Goal: Check status: Check status

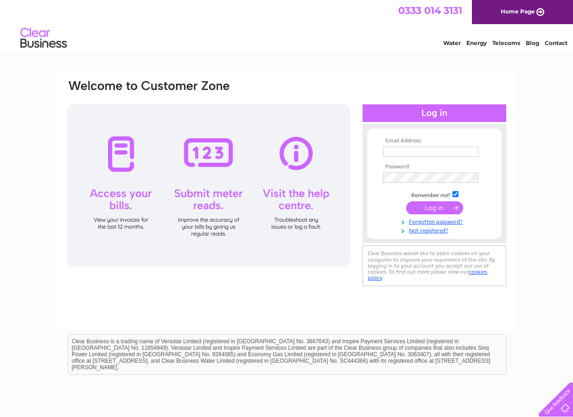
click at [393, 148] on input "text" at bounding box center [430, 151] width 95 height 10
type input "hello@opendistillery.com"
click at [406, 202] on input "submit" at bounding box center [434, 208] width 57 height 13
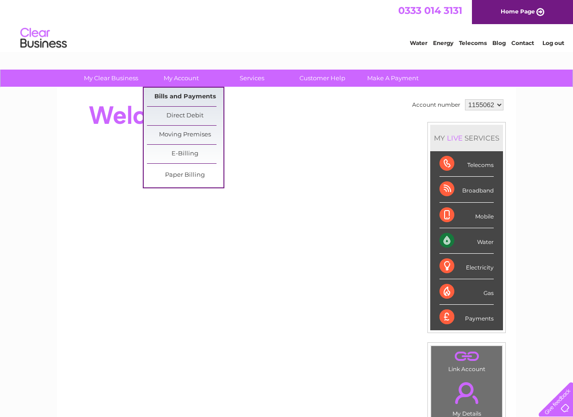
click at [187, 95] on link "Bills and Payments" at bounding box center [185, 97] width 76 height 19
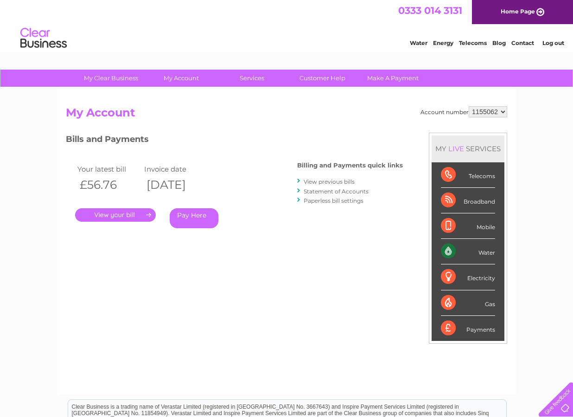
click at [331, 190] on link "Statement of Accounts" at bounding box center [336, 191] width 65 height 7
